Goal: Task Accomplishment & Management: Manage account settings

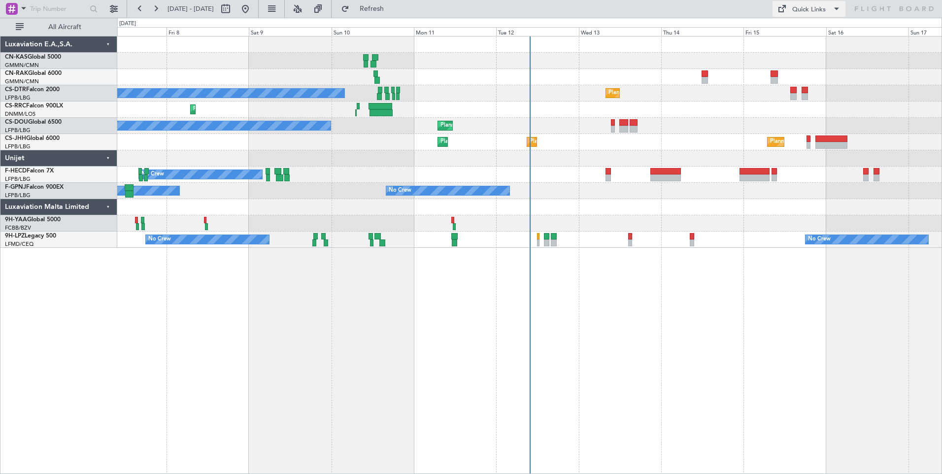
click at [812, 9] on div "Quick Links" at bounding box center [809, 10] width 34 height 10
click at [820, 53] on button "Crew Board" at bounding box center [810, 56] width 74 height 24
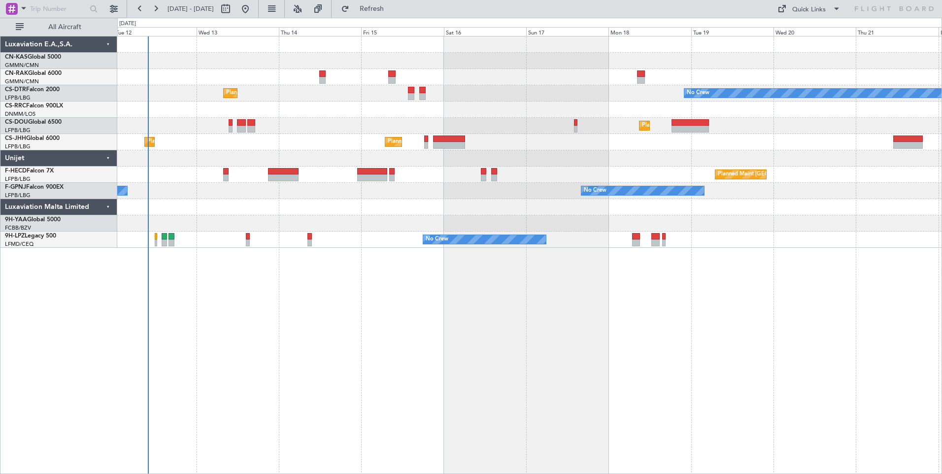
click at [425, 63] on div at bounding box center [529, 61] width 824 height 16
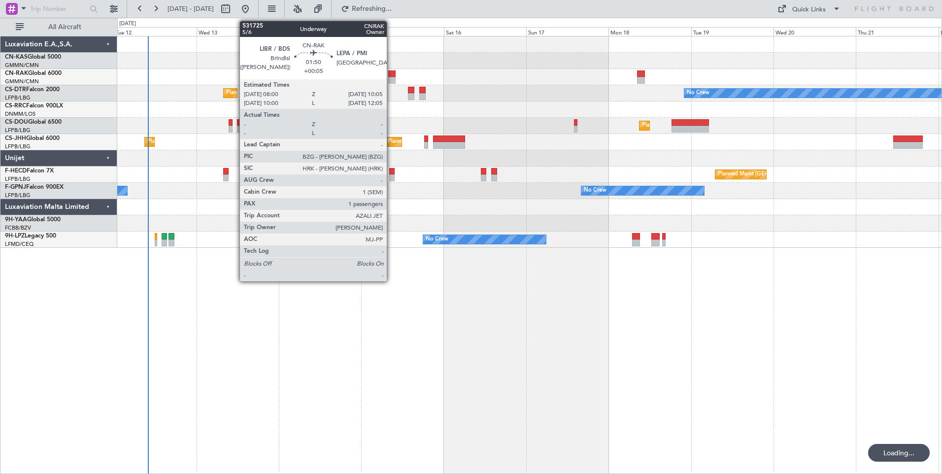
click at [391, 71] on div at bounding box center [391, 73] width 7 height 7
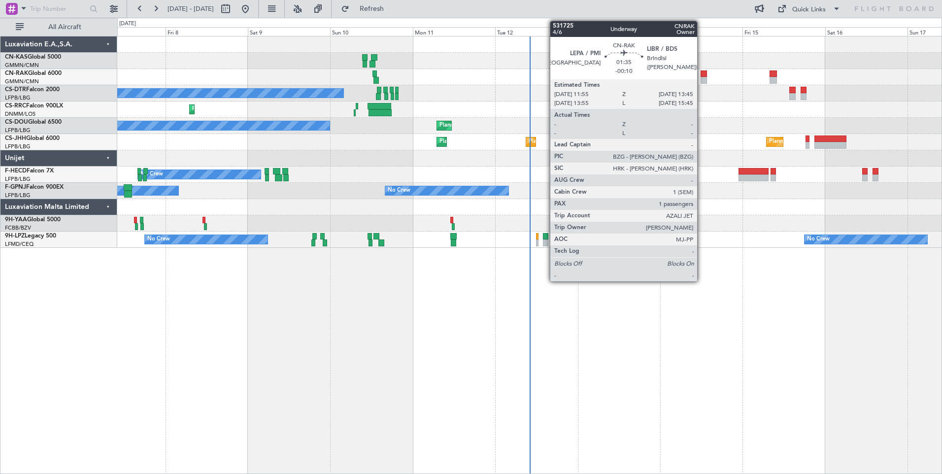
click at [702, 80] on div at bounding box center [704, 80] width 6 height 7
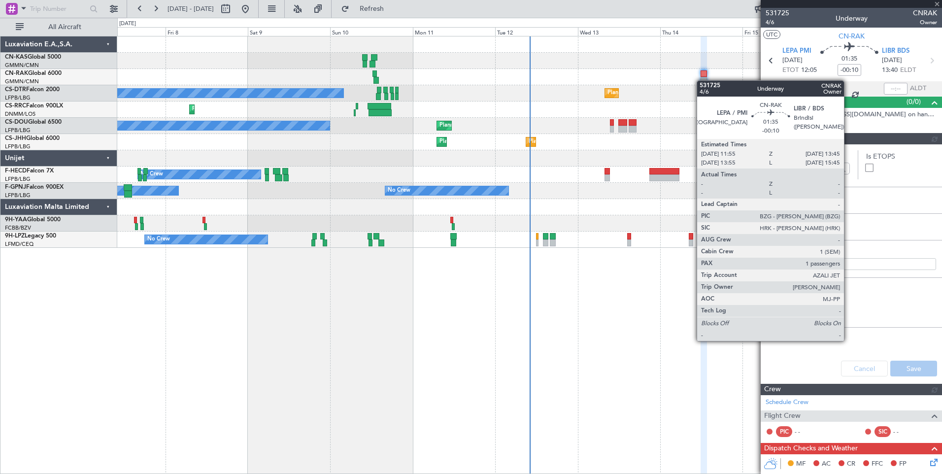
type input "[PERSON_NAME] ([PERSON_NAME])"
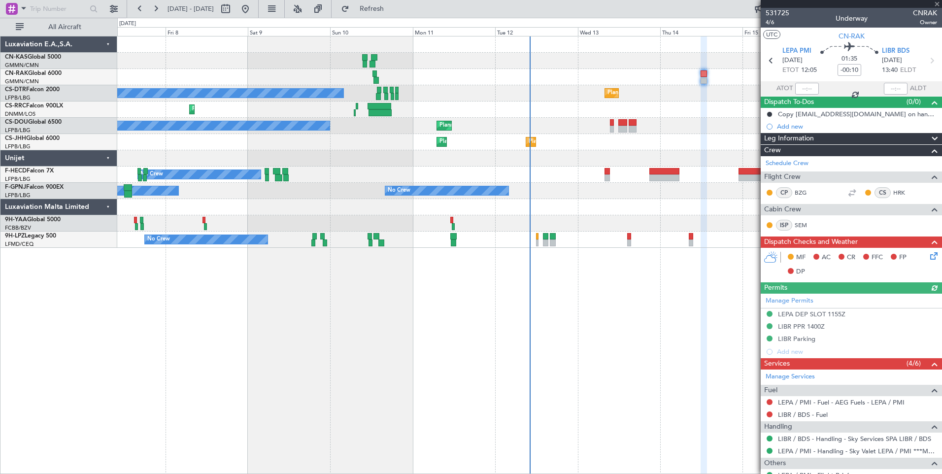
click at [928, 258] on icon at bounding box center [932, 254] width 8 height 8
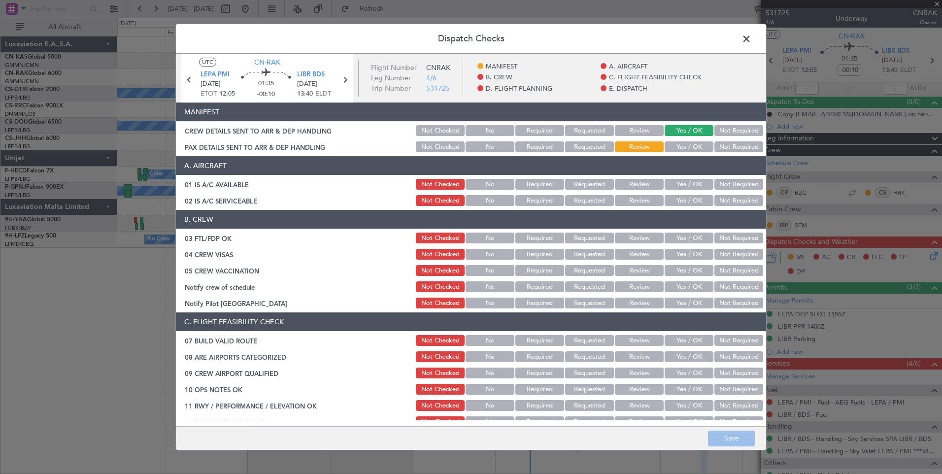
click at [681, 150] on button "Yes / OK" at bounding box center [689, 146] width 49 height 11
click at [736, 434] on button "Save" at bounding box center [731, 439] width 47 height 16
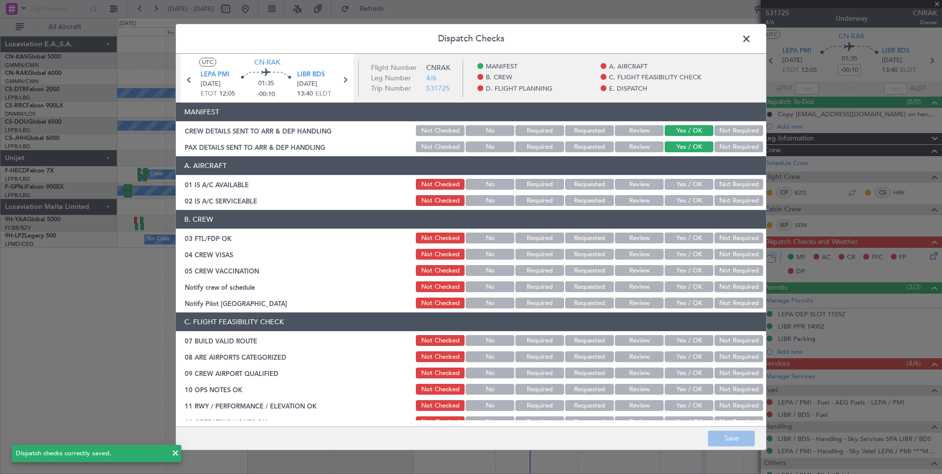
click at [751, 35] on span at bounding box center [751, 42] width 0 height 20
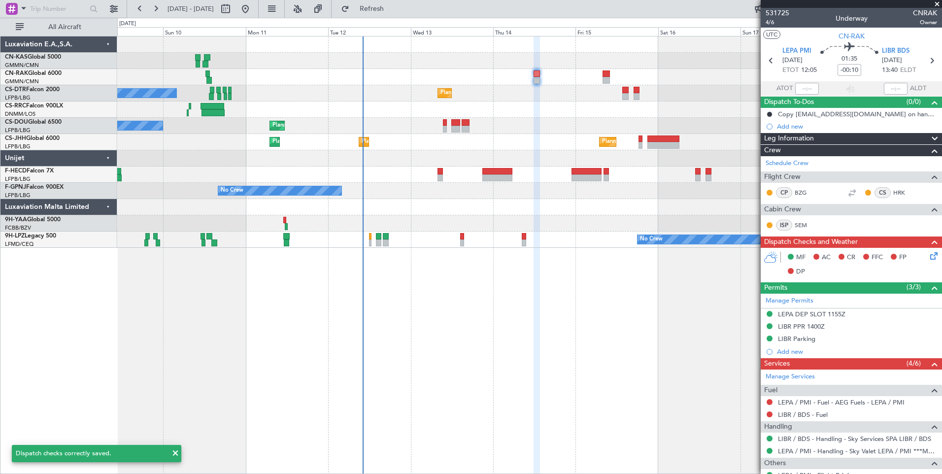
click at [564, 75] on div "No Crew Planned Maint Sofia No Crew Planned Maint Sofia Planned Maint Larnaca (…" at bounding box center [529, 141] width 824 height 211
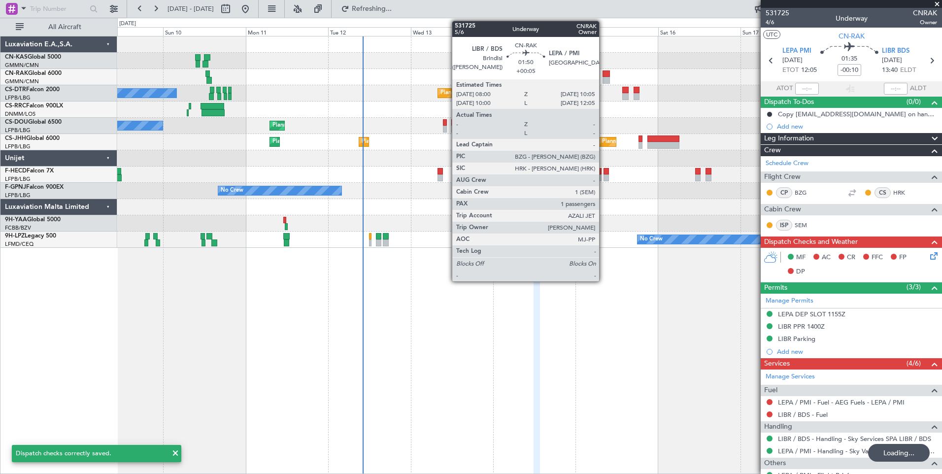
click at [604, 78] on div at bounding box center [606, 80] width 7 height 7
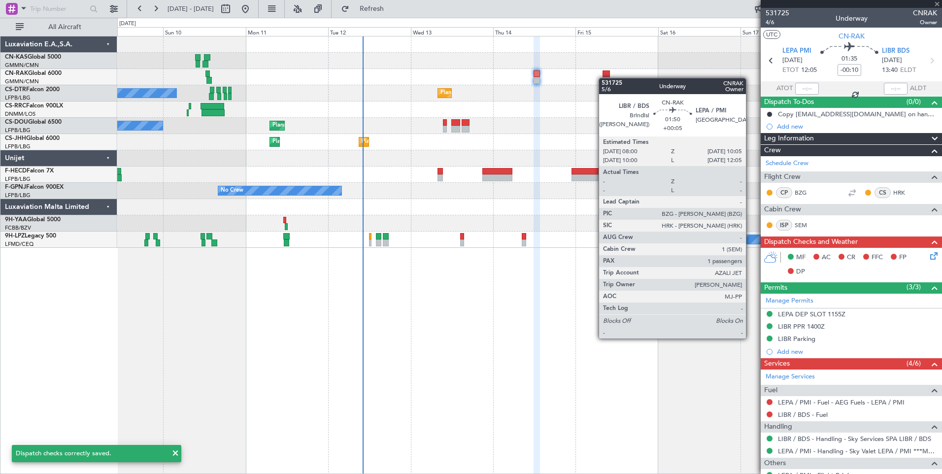
type input "+00:05"
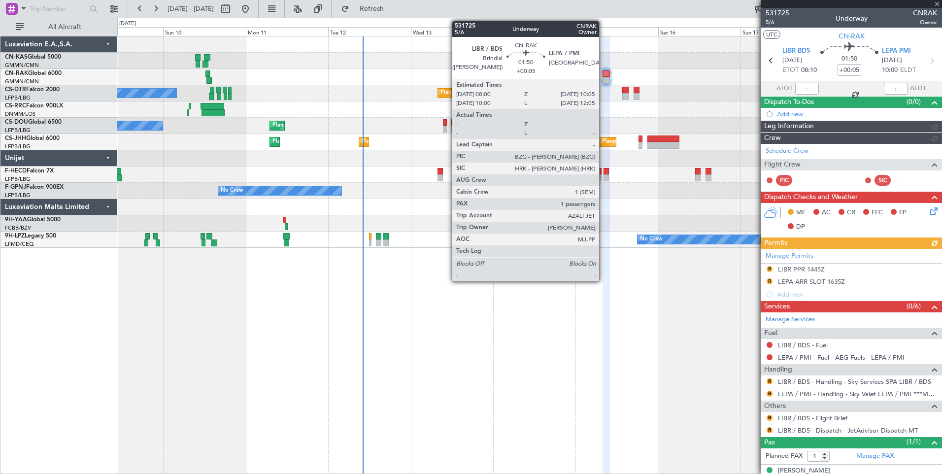
type input "[PERSON_NAME] ([PERSON_NAME])"
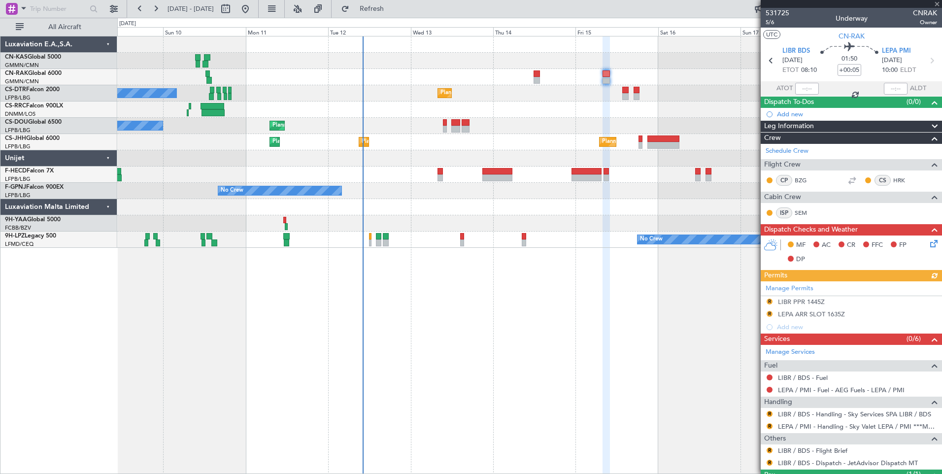
click at [931, 240] on icon at bounding box center [932, 242] width 8 height 8
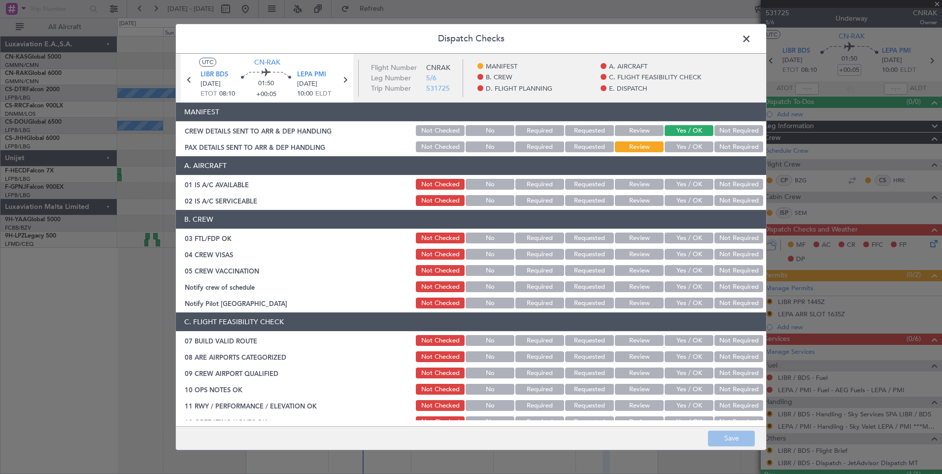
click at [689, 148] on button "Yes / OK" at bounding box center [689, 146] width 49 height 11
click at [739, 441] on button "Save" at bounding box center [731, 439] width 47 height 16
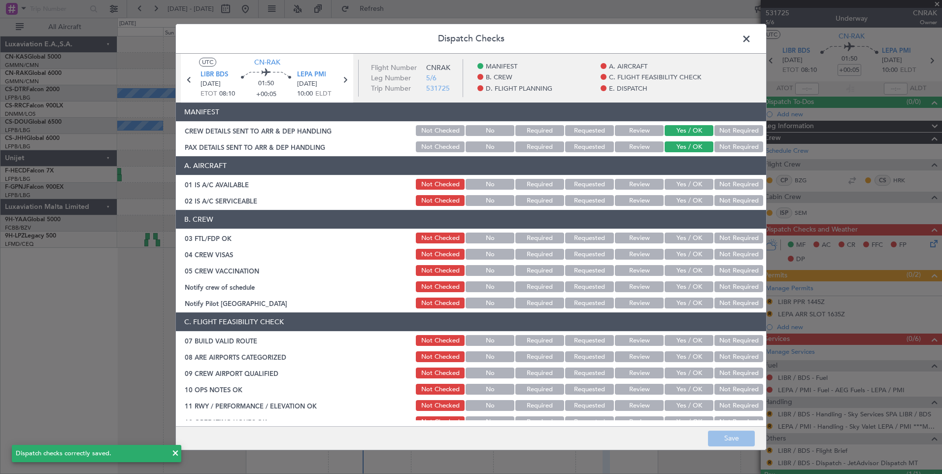
click at [751, 35] on span at bounding box center [751, 42] width 0 height 20
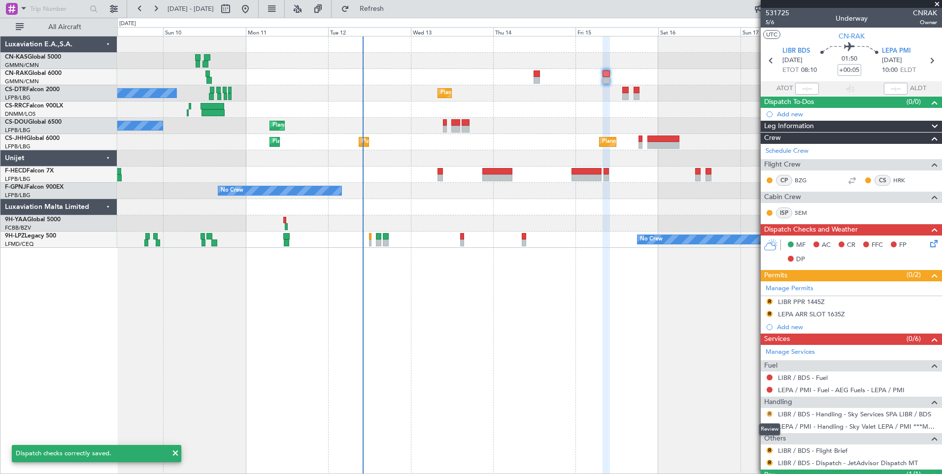
click at [768, 413] on button "R" at bounding box center [770, 414] width 6 height 6
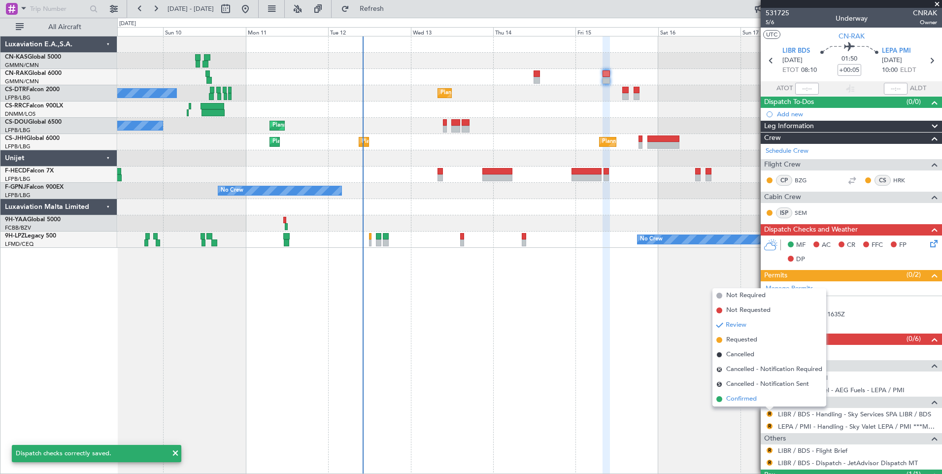
click at [764, 402] on li "Confirmed" at bounding box center [769, 399] width 114 height 15
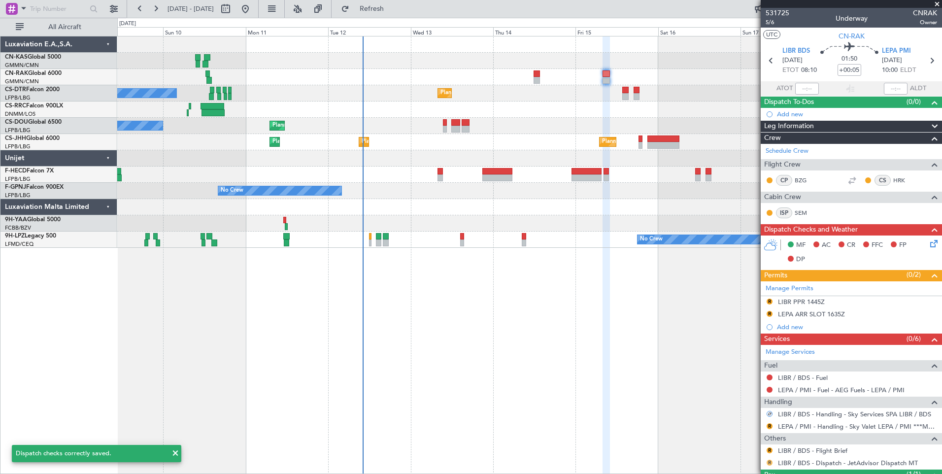
click at [770, 463] on button "R" at bounding box center [770, 463] width 6 height 6
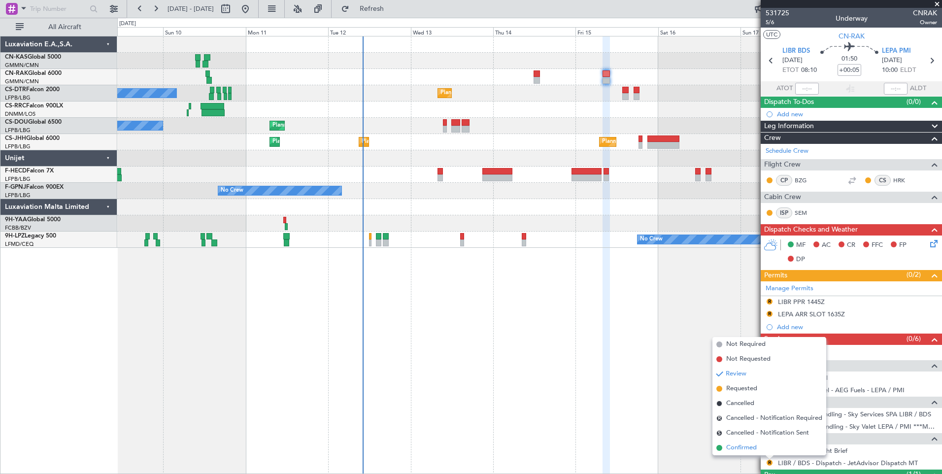
click at [743, 447] on span "Confirmed" at bounding box center [741, 448] width 31 height 10
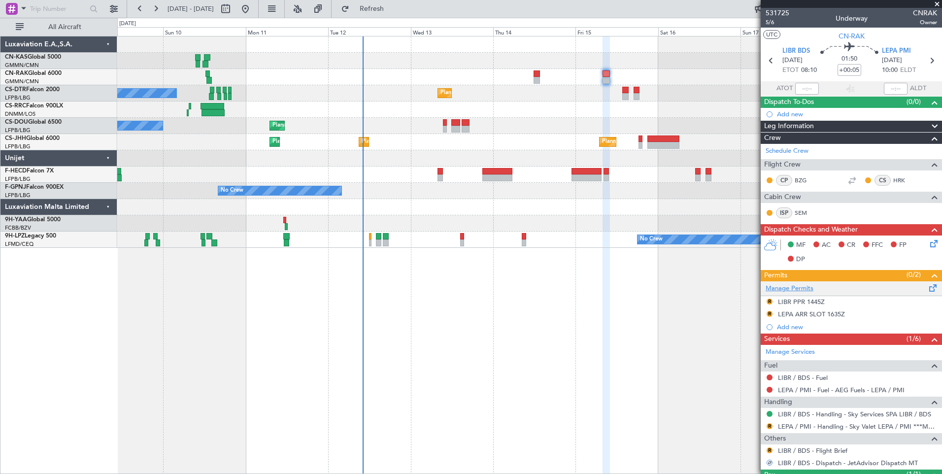
click at [800, 292] on link "Manage Permits" at bounding box center [790, 289] width 48 height 10
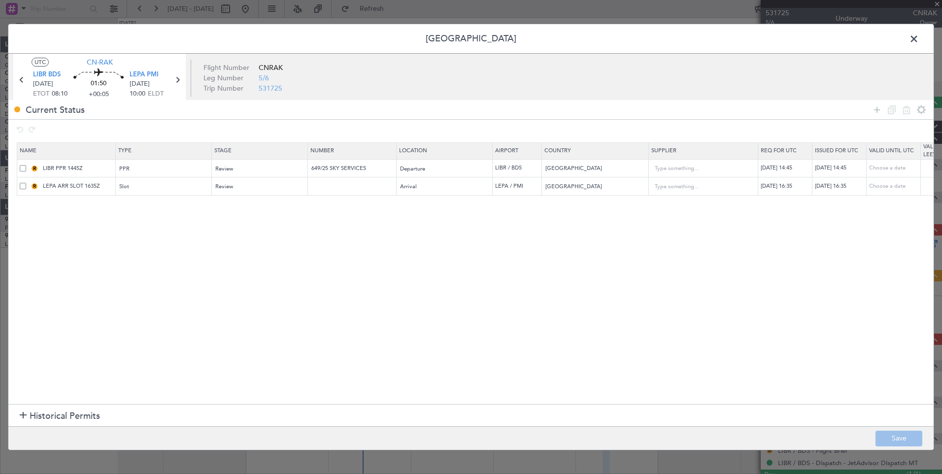
click at [919, 43] on span at bounding box center [919, 42] width 0 height 20
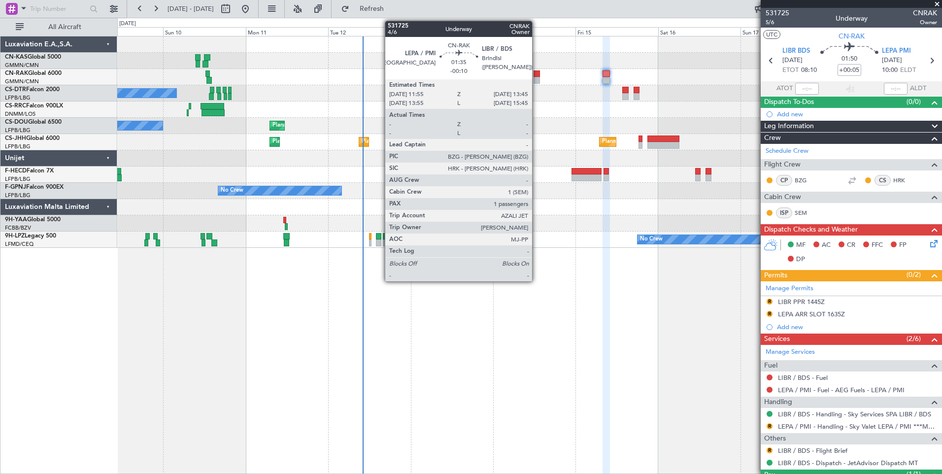
click at [537, 72] on div at bounding box center [537, 73] width 6 height 7
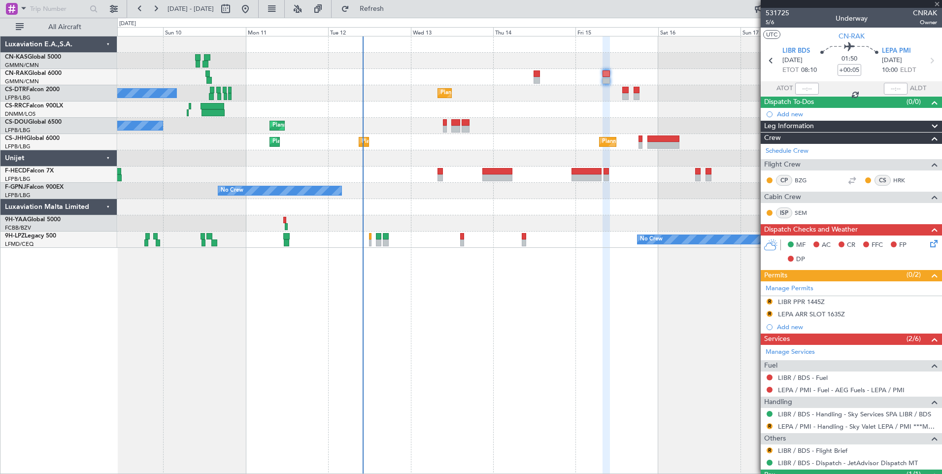
type input "-00:10"
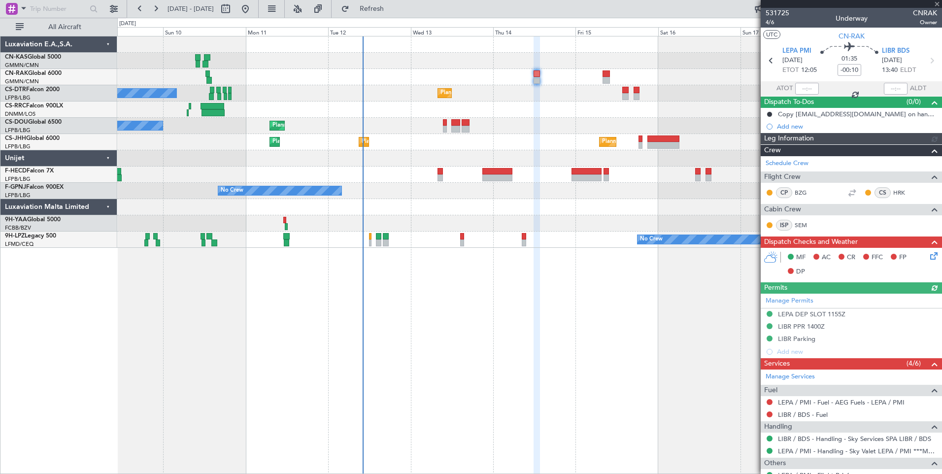
type input "[PERSON_NAME] ([PERSON_NAME])"
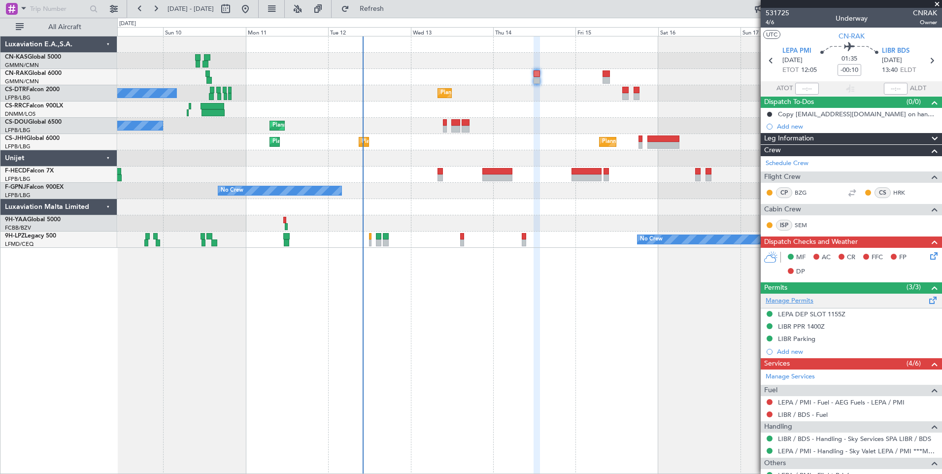
click at [802, 300] on link "Manage Permits" at bounding box center [790, 301] width 48 height 10
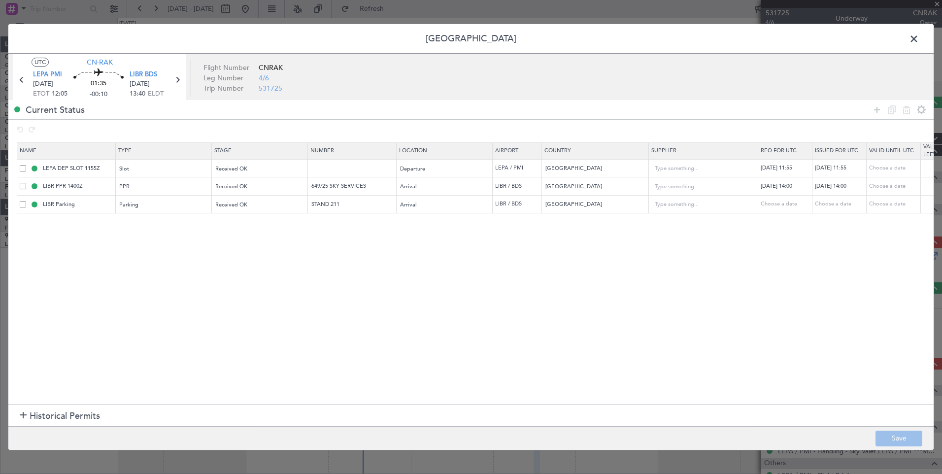
click at [919, 39] on span at bounding box center [919, 42] width 0 height 20
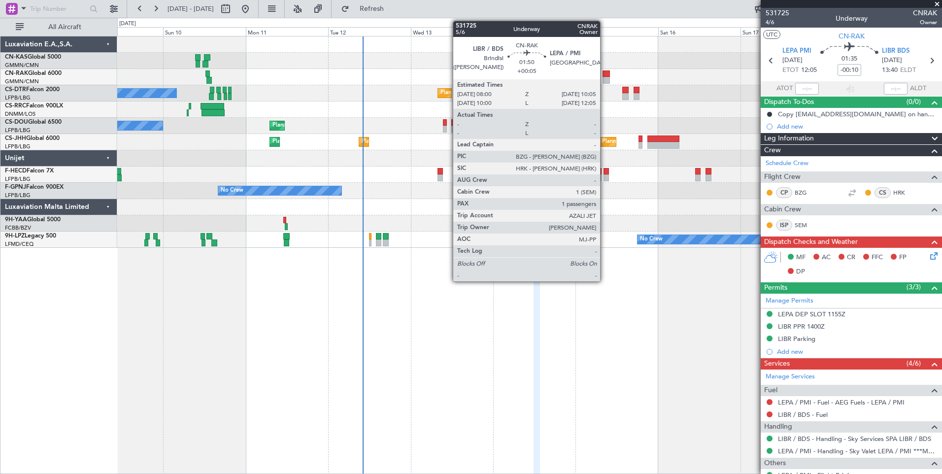
click at [605, 80] on div at bounding box center [606, 80] width 7 height 7
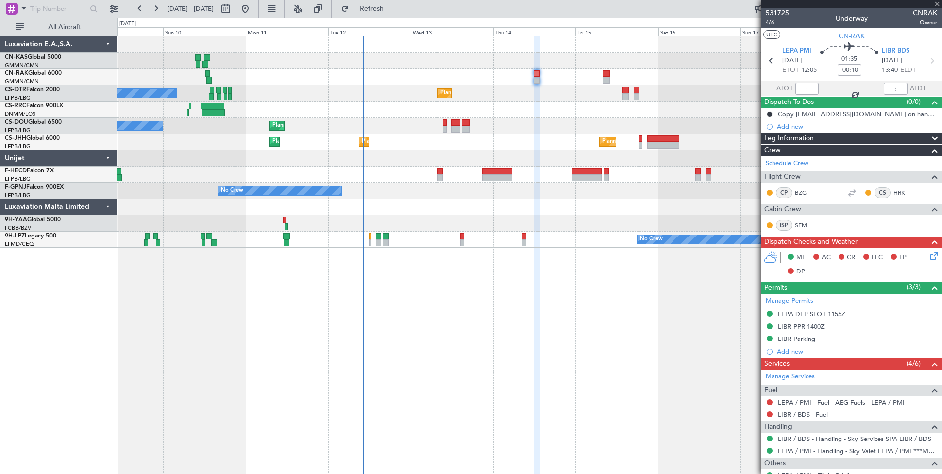
type input "+00:05"
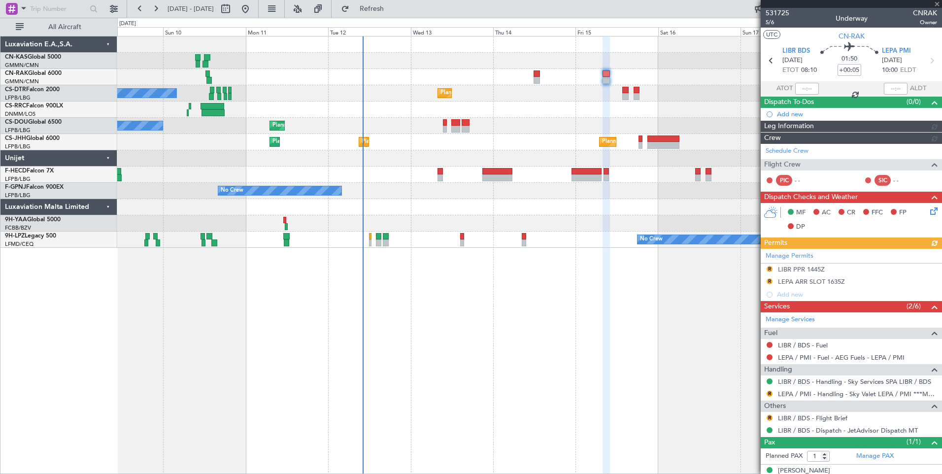
type input "[PERSON_NAME] ([PERSON_NAME])"
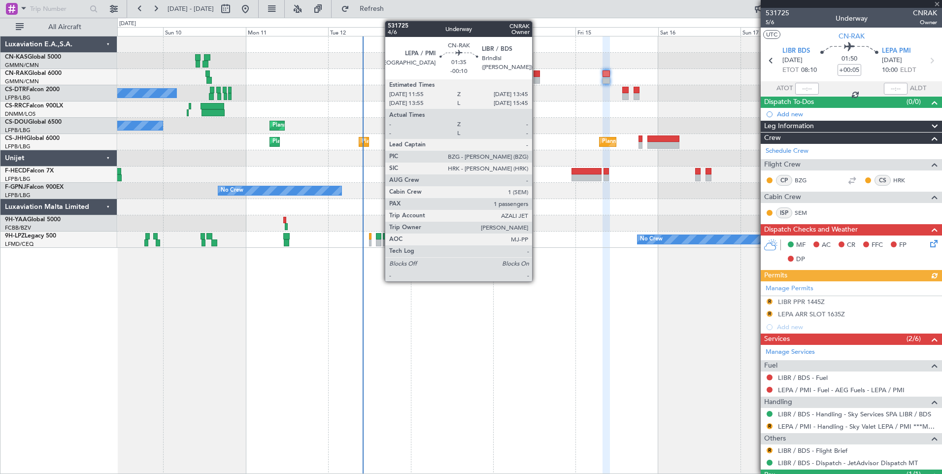
click at [537, 82] on div at bounding box center [537, 80] width 6 height 7
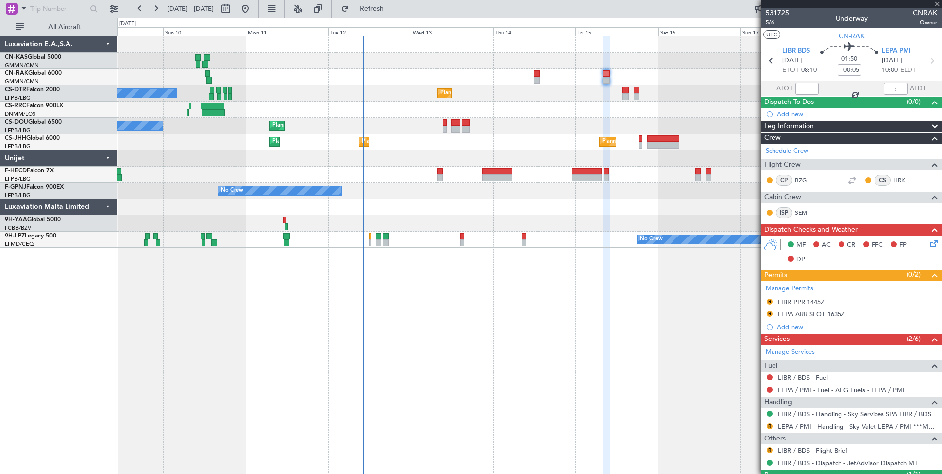
type input "-00:10"
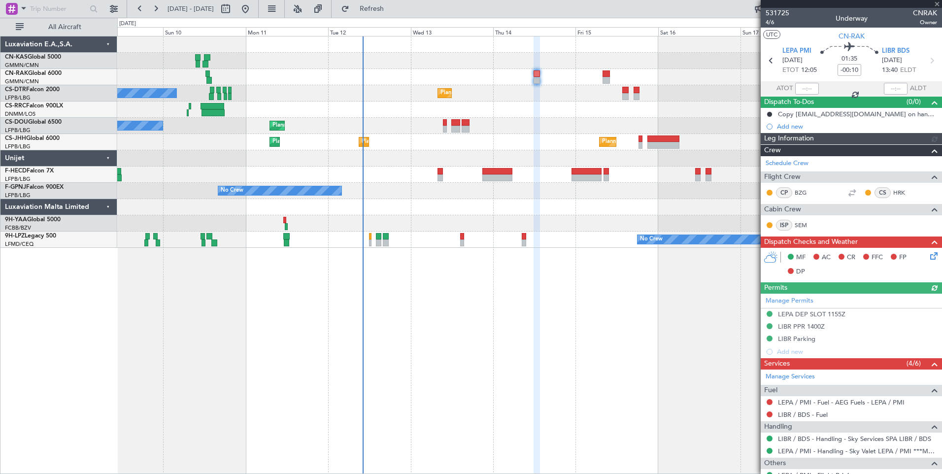
type input "[PERSON_NAME] ([PERSON_NAME])"
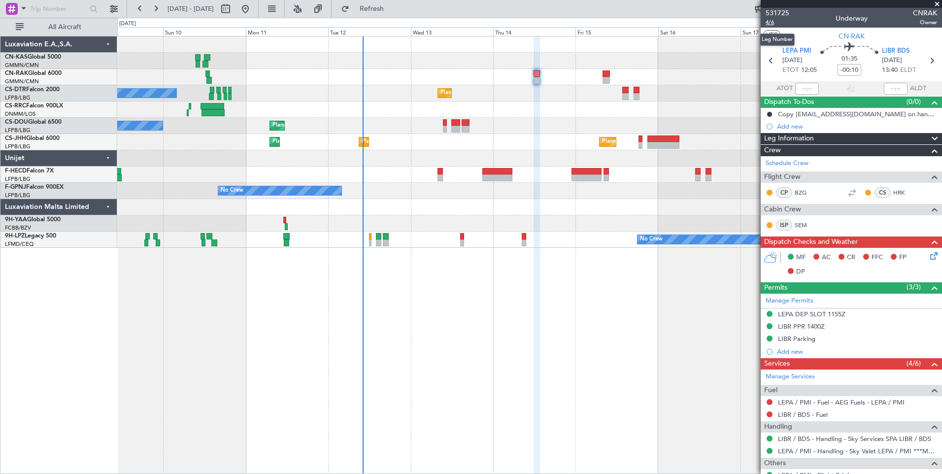
click at [771, 25] on span "4/6" at bounding box center [778, 22] width 24 height 8
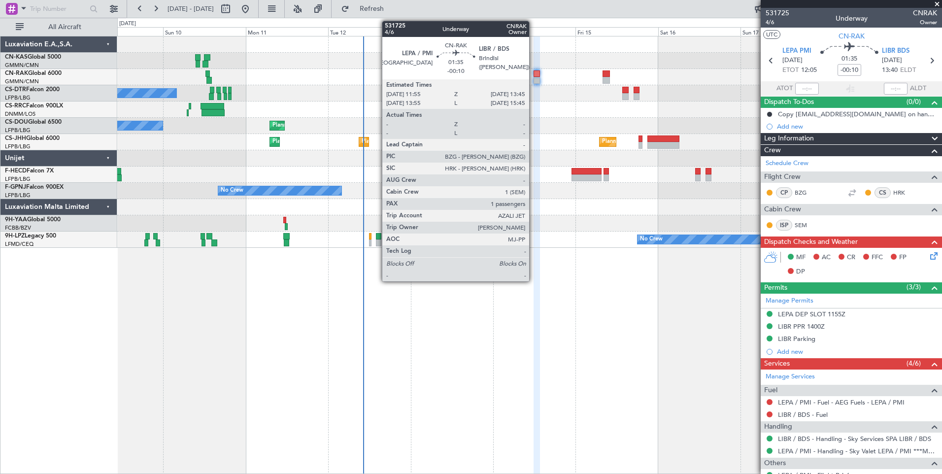
click at [534, 75] on div at bounding box center [537, 73] width 6 height 7
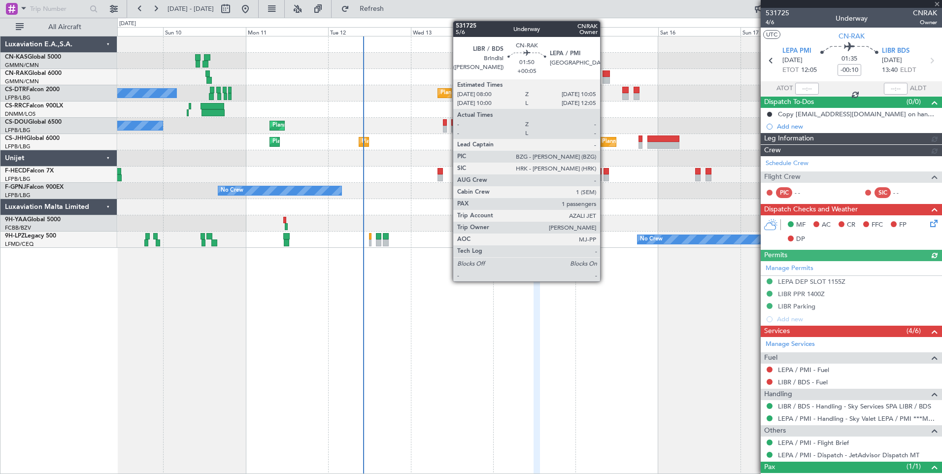
type input "[PERSON_NAME] ([PERSON_NAME])"
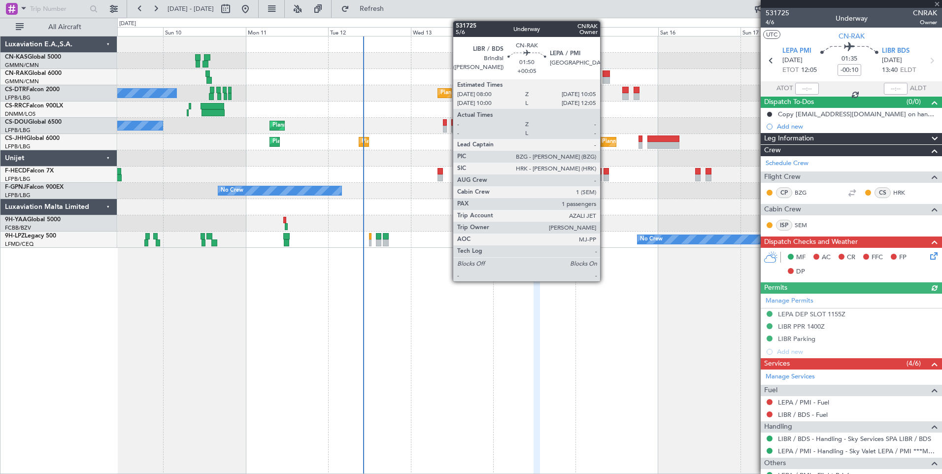
click at [605, 79] on div at bounding box center [606, 80] width 7 height 7
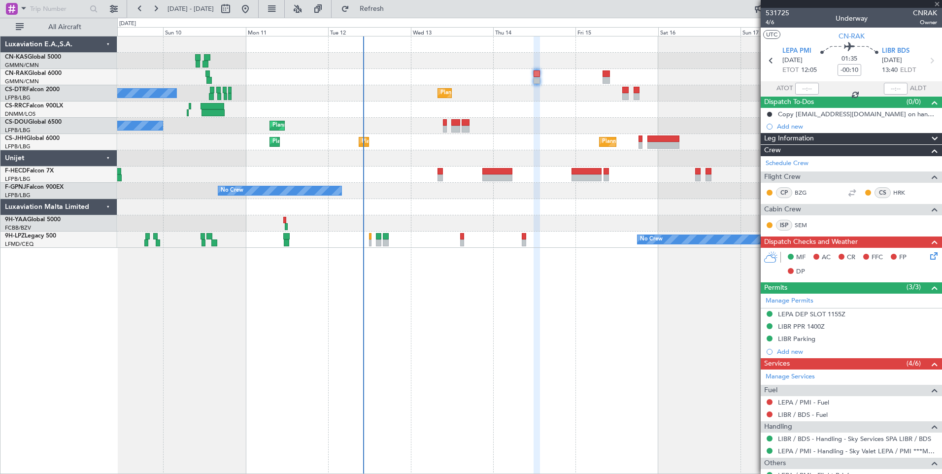
type input "+00:05"
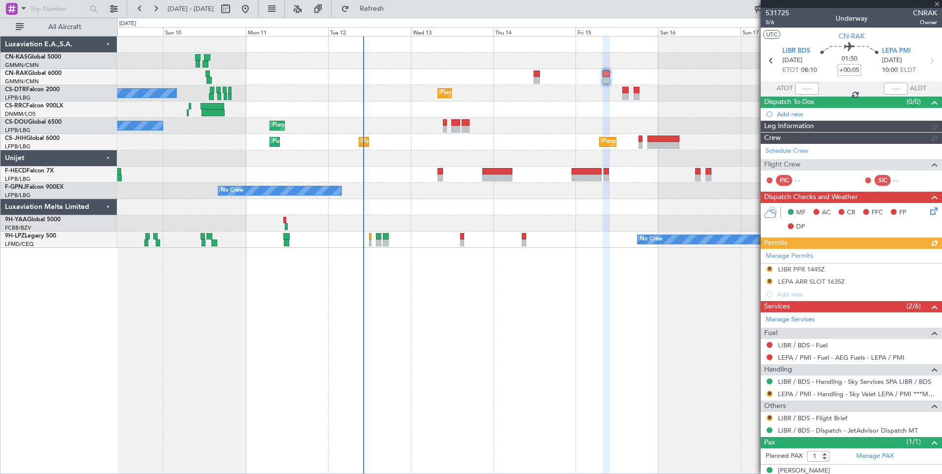
type input "[PERSON_NAME] ([PERSON_NAME])"
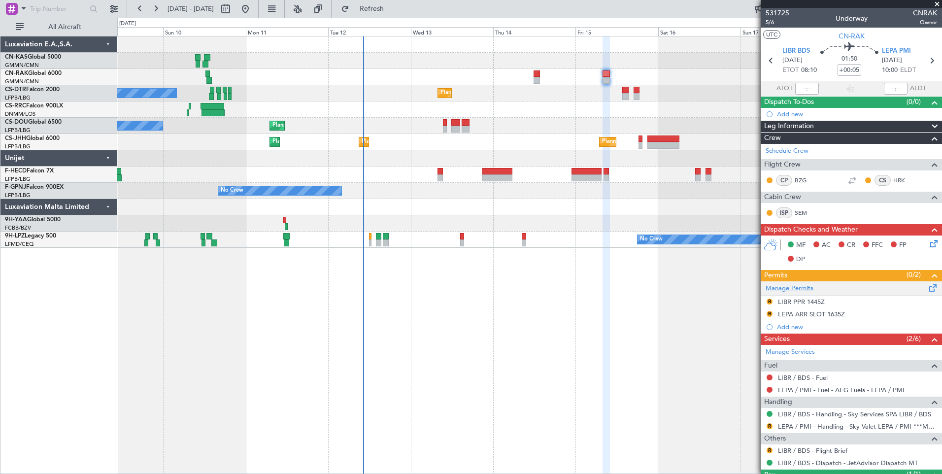
click at [784, 288] on link "Manage Permits" at bounding box center [790, 289] width 48 height 10
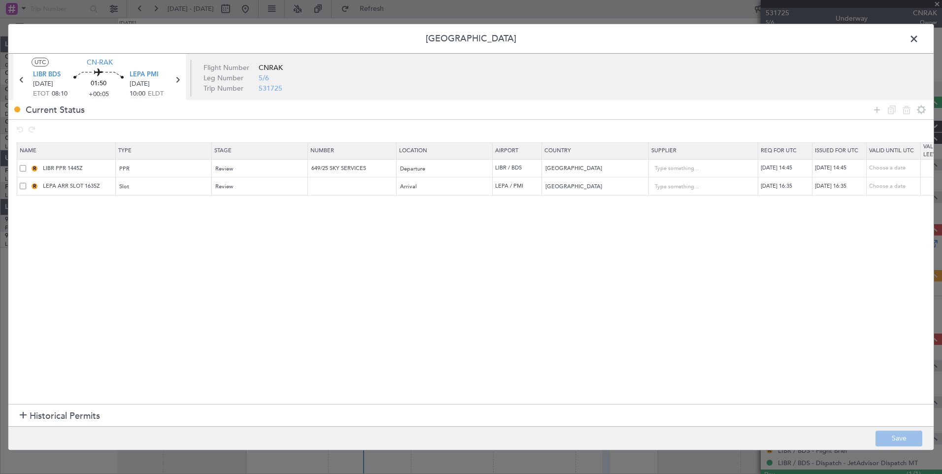
click at [780, 169] on div "[DATE] 14:45" at bounding box center [786, 168] width 51 height 8
select select "8"
select select "2025"
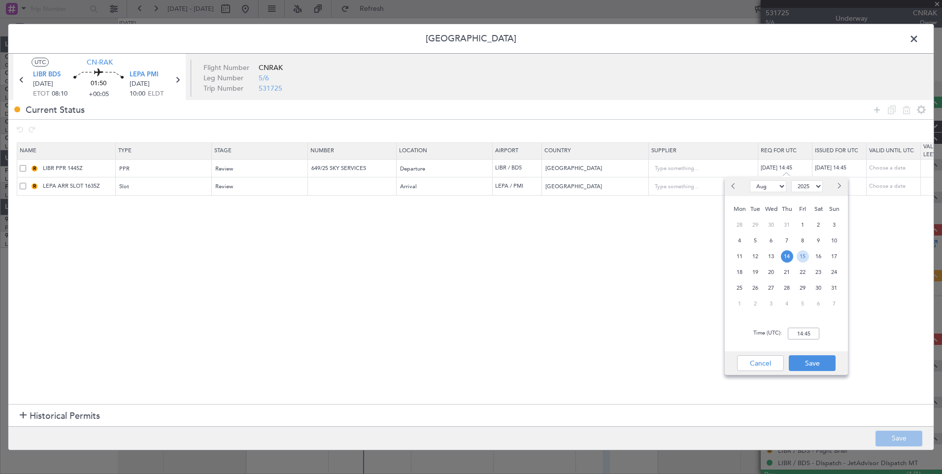
click at [801, 257] on span "15" at bounding box center [803, 256] width 12 height 12
click at [801, 333] on input "00:00" at bounding box center [804, 334] width 32 height 12
type input "08:00"
click at [817, 362] on button "Save" at bounding box center [812, 363] width 47 height 16
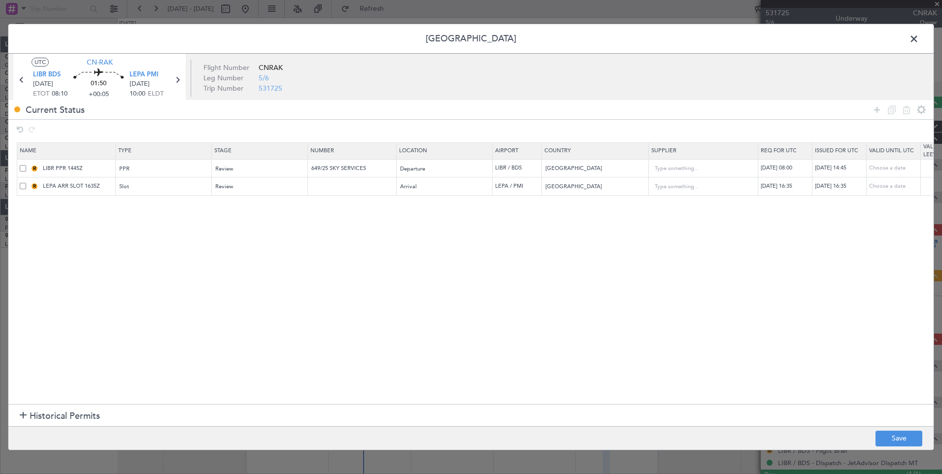
click at [825, 165] on div "[DATE] 14:45" at bounding box center [840, 168] width 51 height 8
select select "8"
select select "2025"
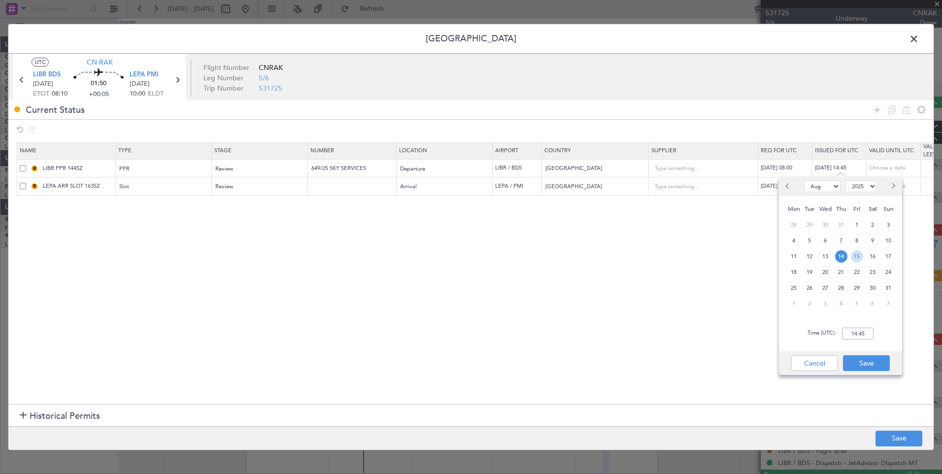
click at [852, 255] on span "15" at bounding box center [857, 256] width 12 height 12
click at [859, 335] on input "00:00" at bounding box center [858, 334] width 32 height 12
type input "08:00"
click at [869, 363] on button "Save" at bounding box center [866, 363] width 47 height 16
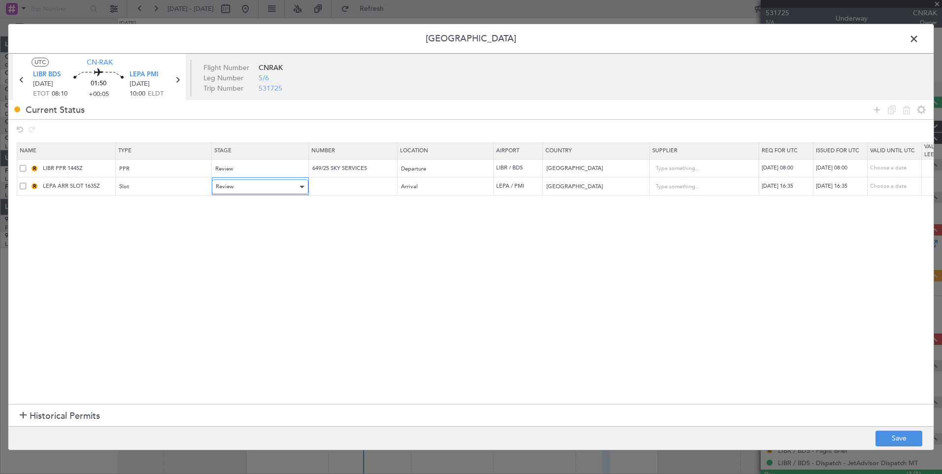
click at [232, 186] on span "Review" at bounding box center [225, 186] width 18 height 7
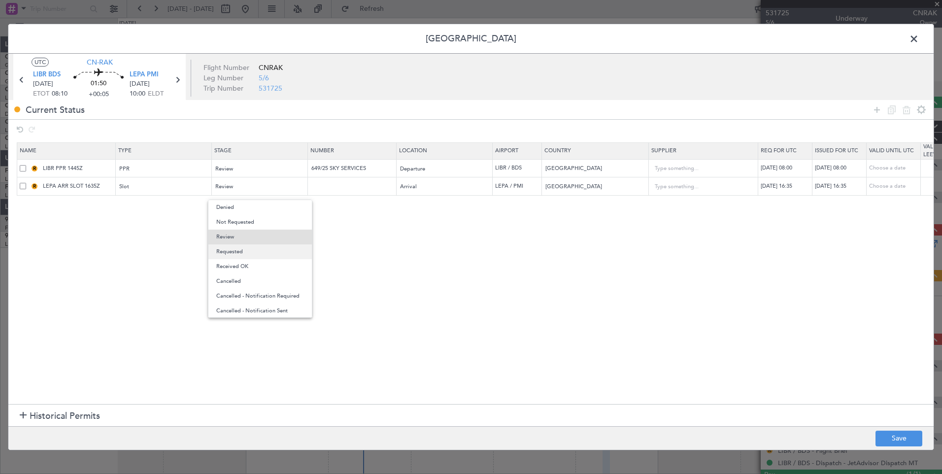
click at [242, 247] on span "Requested" at bounding box center [260, 251] width 88 height 15
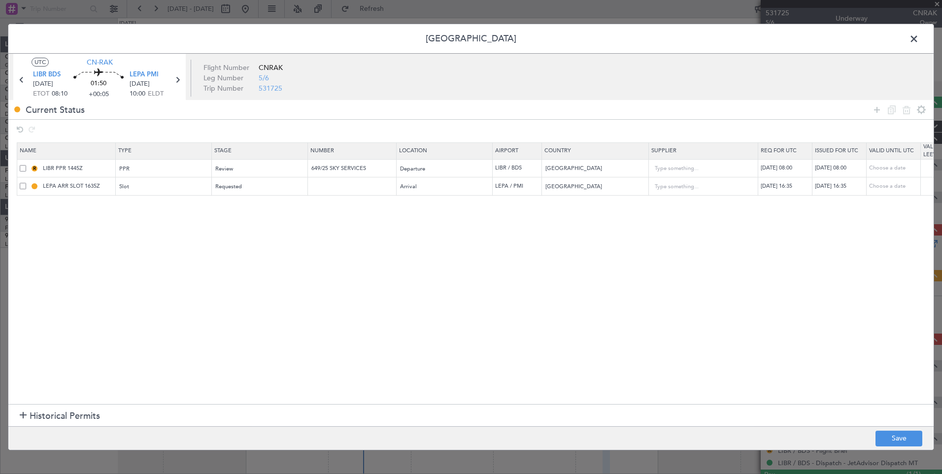
click at [790, 184] on div "[DATE] 16:35" at bounding box center [786, 186] width 51 height 8
select select "8"
select select "2025"
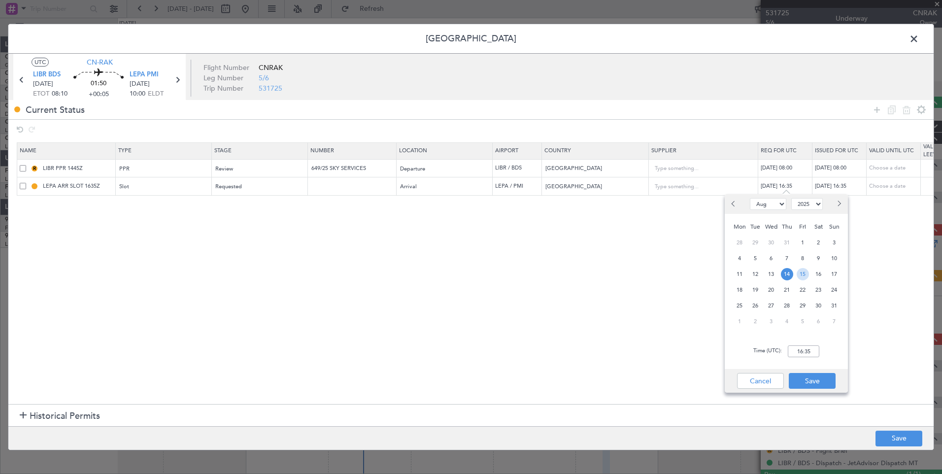
click at [804, 278] on span "15" at bounding box center [803, 274] width 12 height 12
click at [810, 352] on input "00:00" at bounding box center [804, 351] width 32 height 12
type input "10:05"
click at [812, 379] on button "Save" at bounding box center [812, 381] width 47 height 16
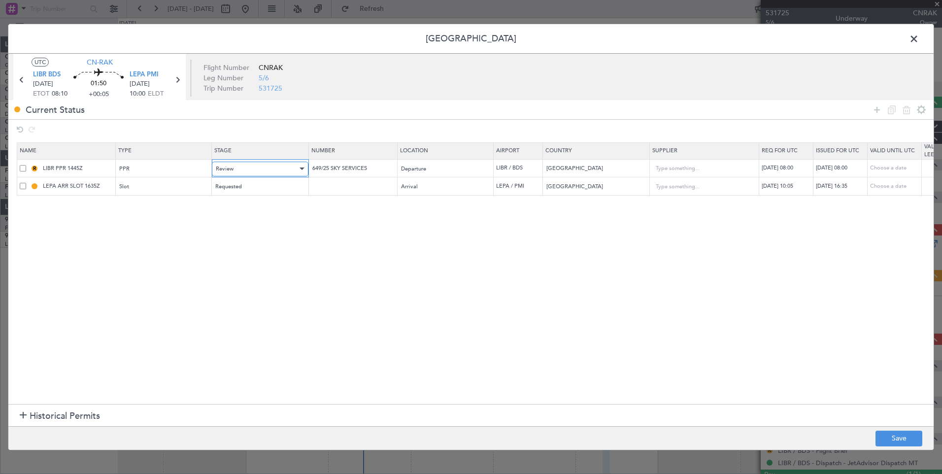
click at [245, 163] on div "Review" at bounding box center [257, 169] width 82 height 15
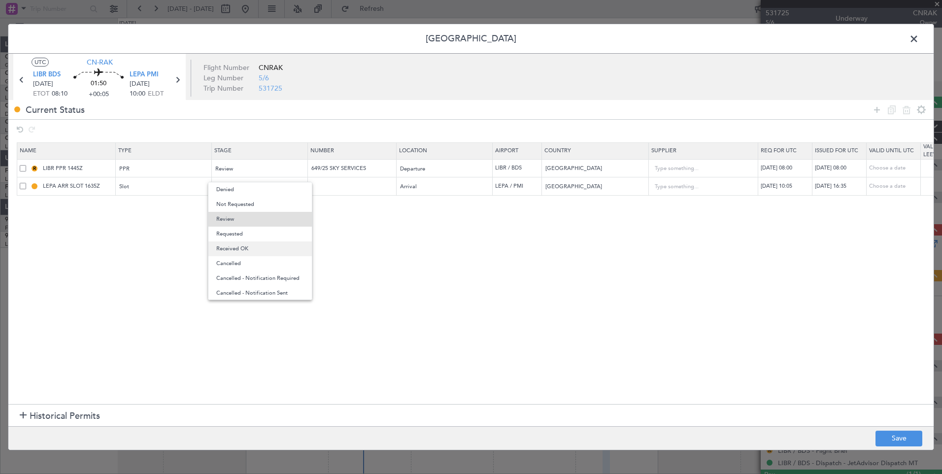
click at [259, 244] on span "Received OK" at bounding box center [260, 248] width 88 height 15
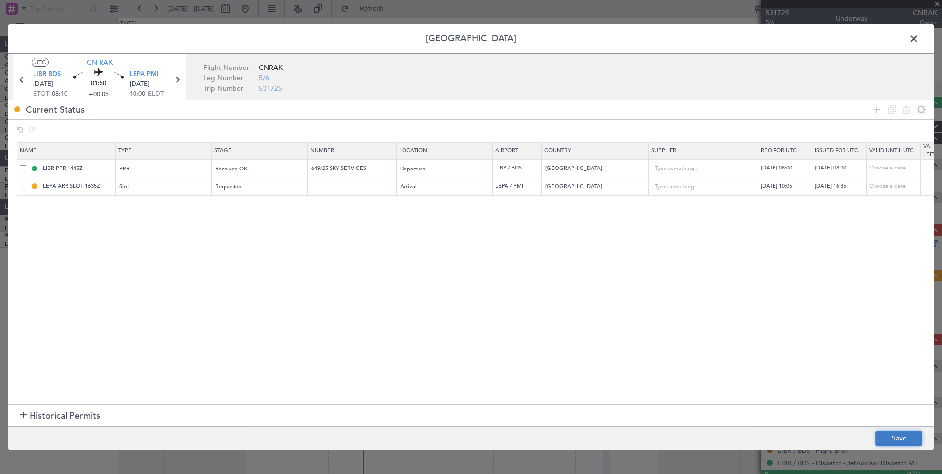
click at [901, 441] on button "Save" at bounding box center [899, 439] width 47 height 16
type input "LIBR PPR 0800Z"
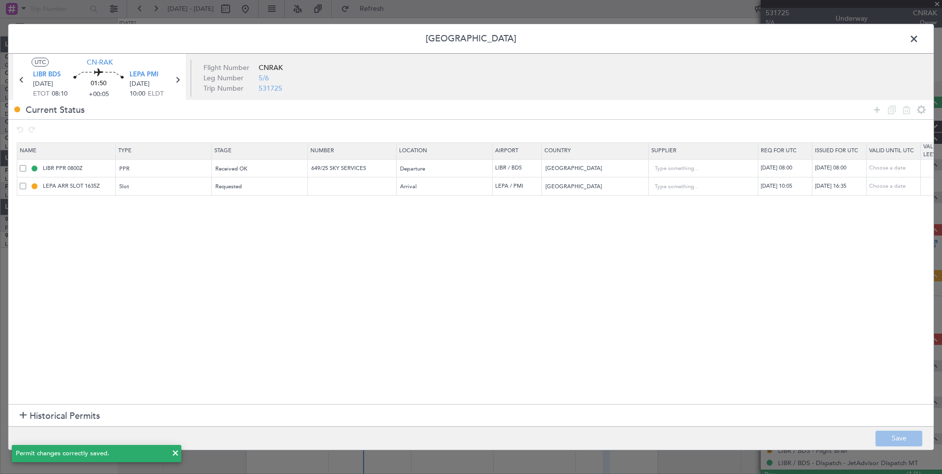
click at [919, 38] on span at bounding box center [919, 42] width 0 height 20
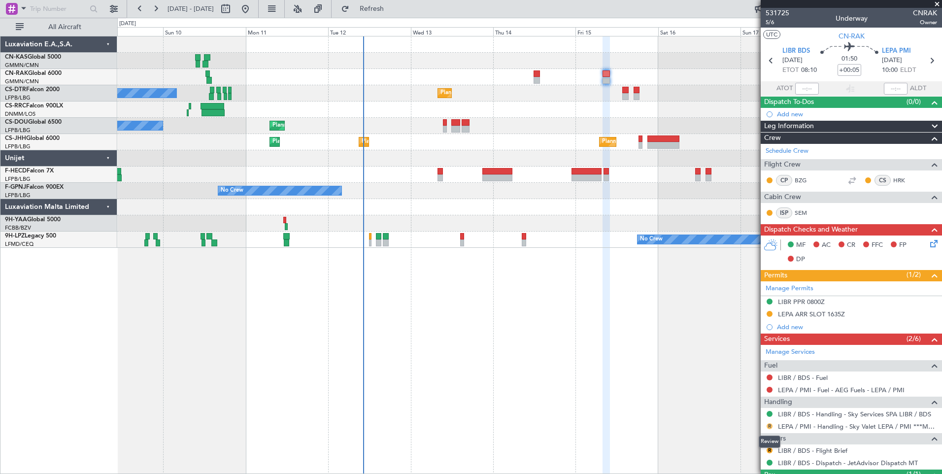
click at [770, 424] on button "R" at bounding box center [770, 426] width 6 height 6
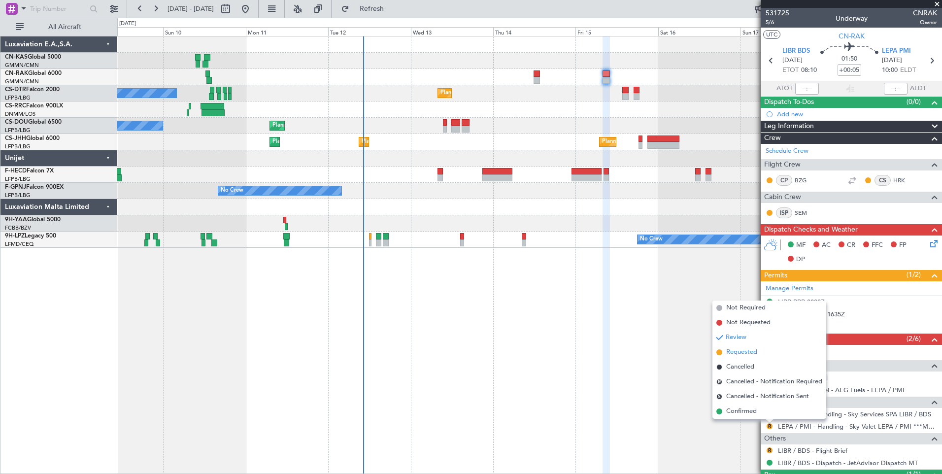
click at [763, 351] on li "Requested" at bounding box center [769, 352] width 114 height 15
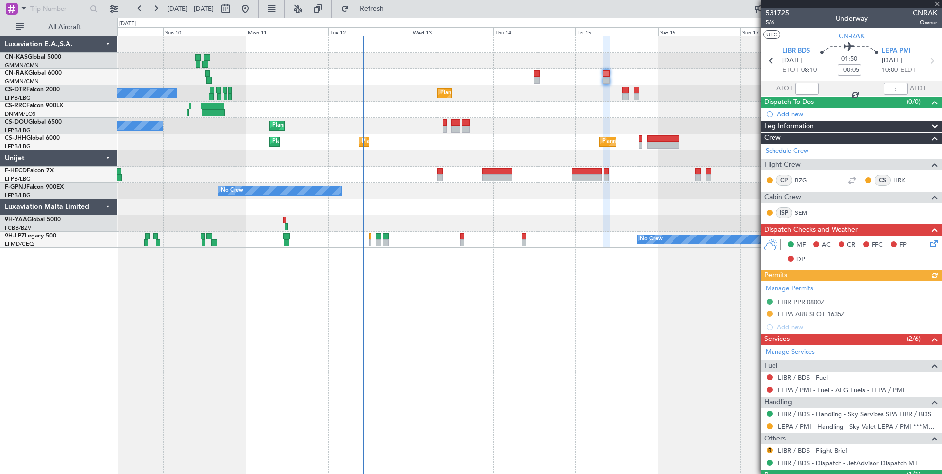
type input "[PERSON_NAME] ([PERSON_NAME])"
